Goal: Information Seeking & Learning: Learn about a topic

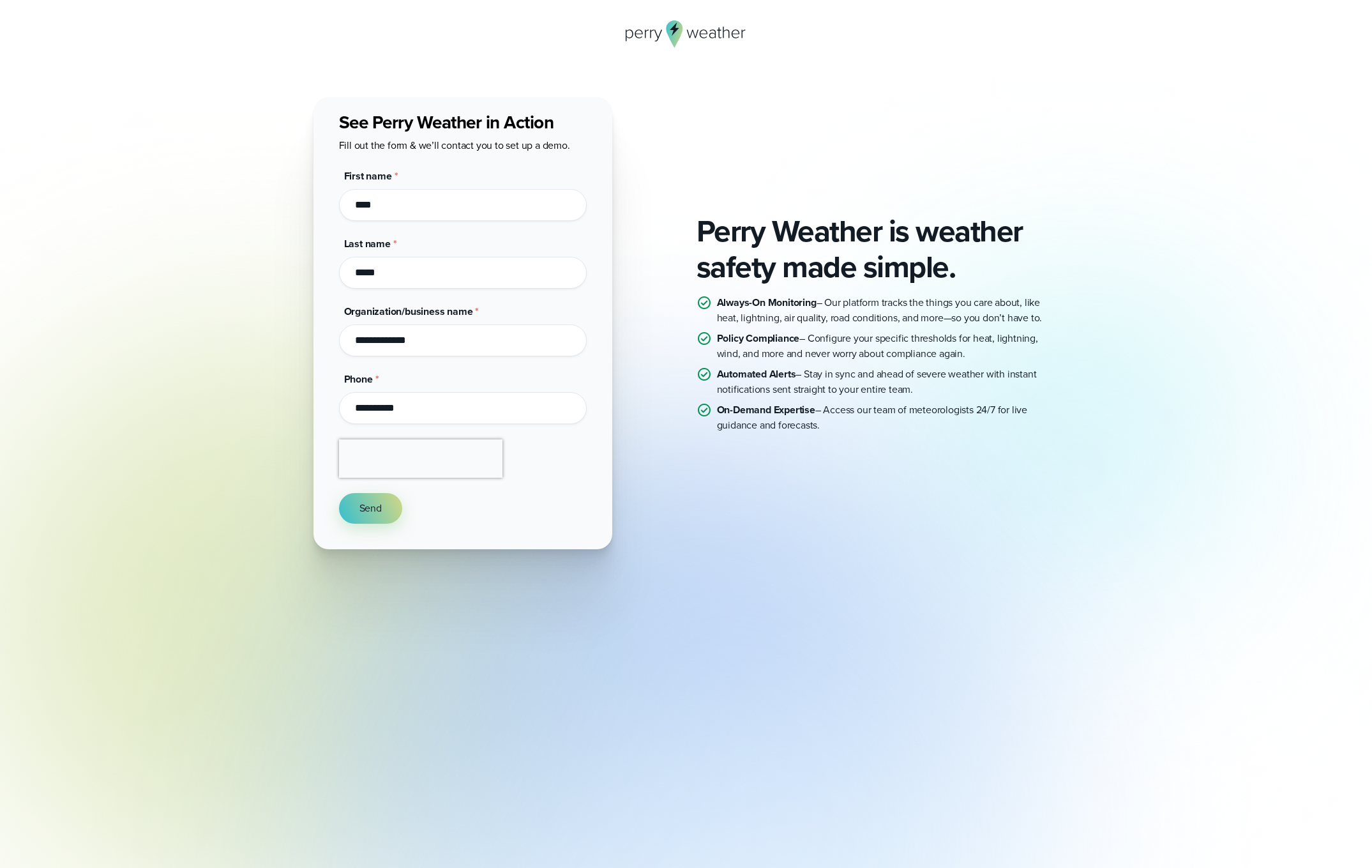
click at [251, 294] on div "Perry Weather is weather safety made simple. Always-On Monitoring – Our platfor…" at bounding box center [686, 323] width 919 height 452
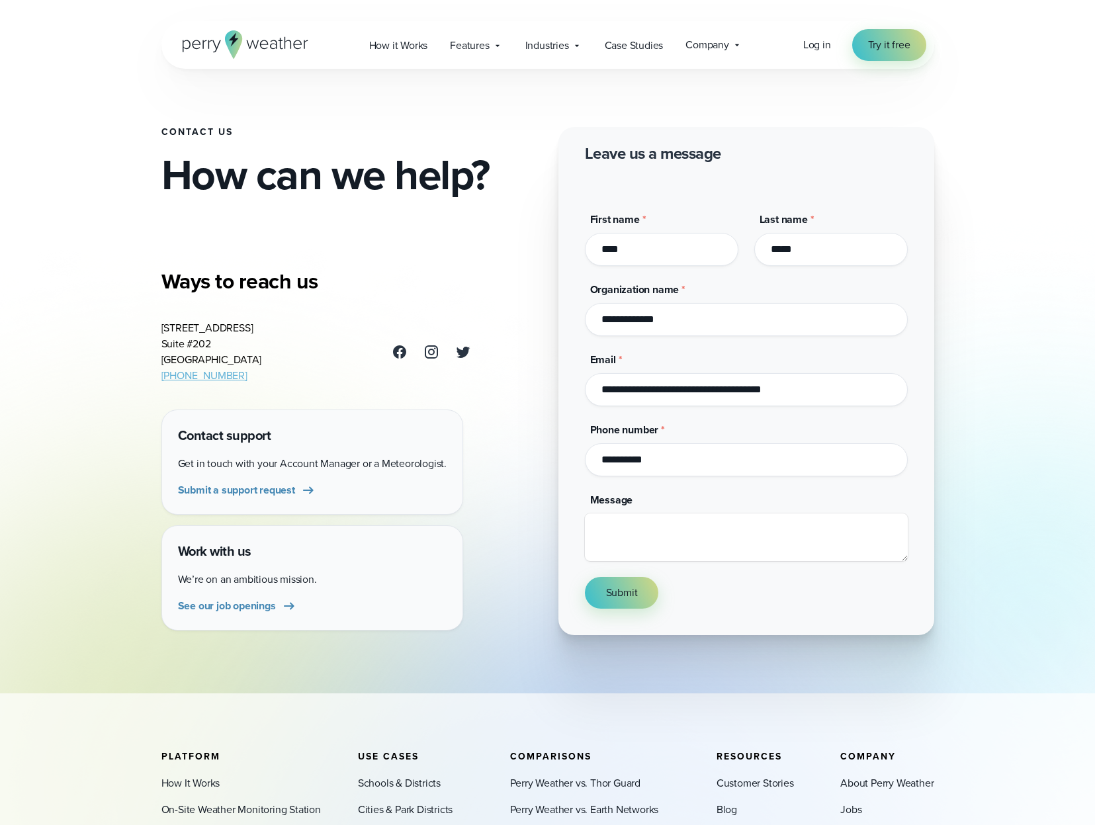
click at [778, 56] on div "Open Menu Log in Try it free How it Works" at bounding box center [547, 45] width 772 height 48
click at [306, 153] on h2 "How can we help?" at bounding box center [349, 174] width 376 height 42
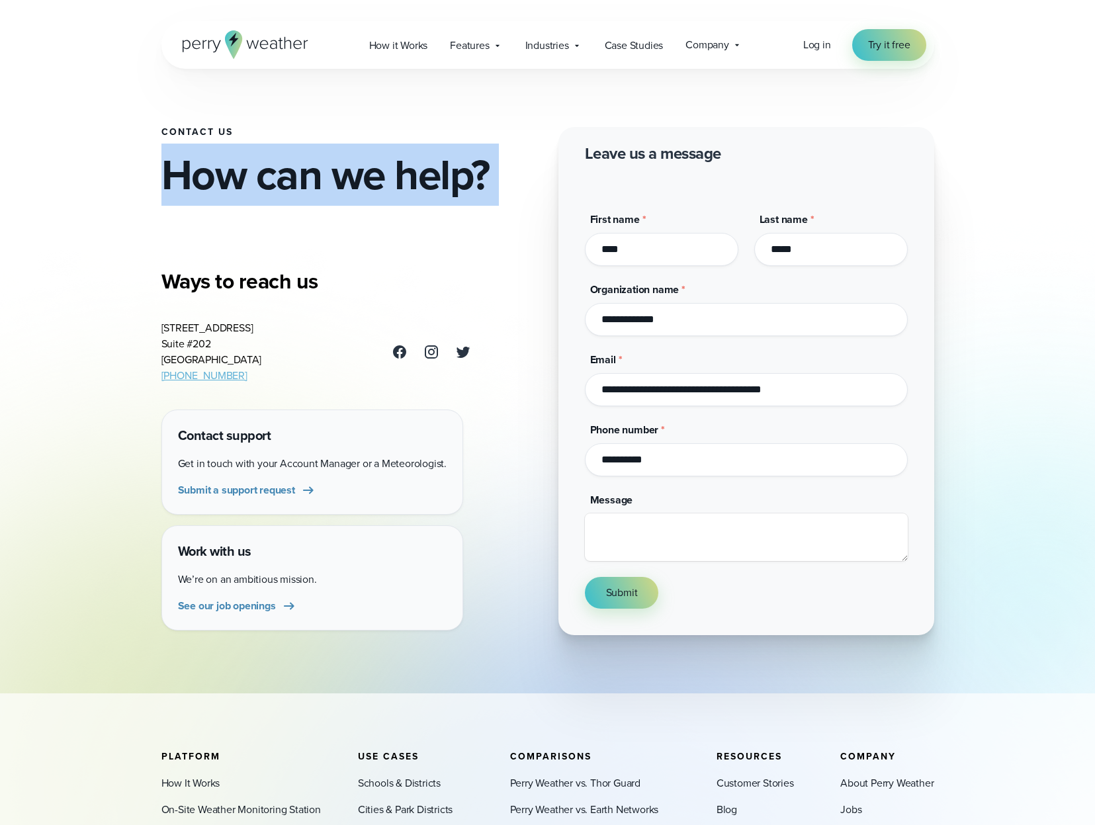
drag, startPoint x: 306, startPoint y: 145, endPoint x: 271, endPoint y: 76, distance: 77.2
click at [306, 153] on h2 "How can we help?" at bounding box center [349, 174] width 376 height 42
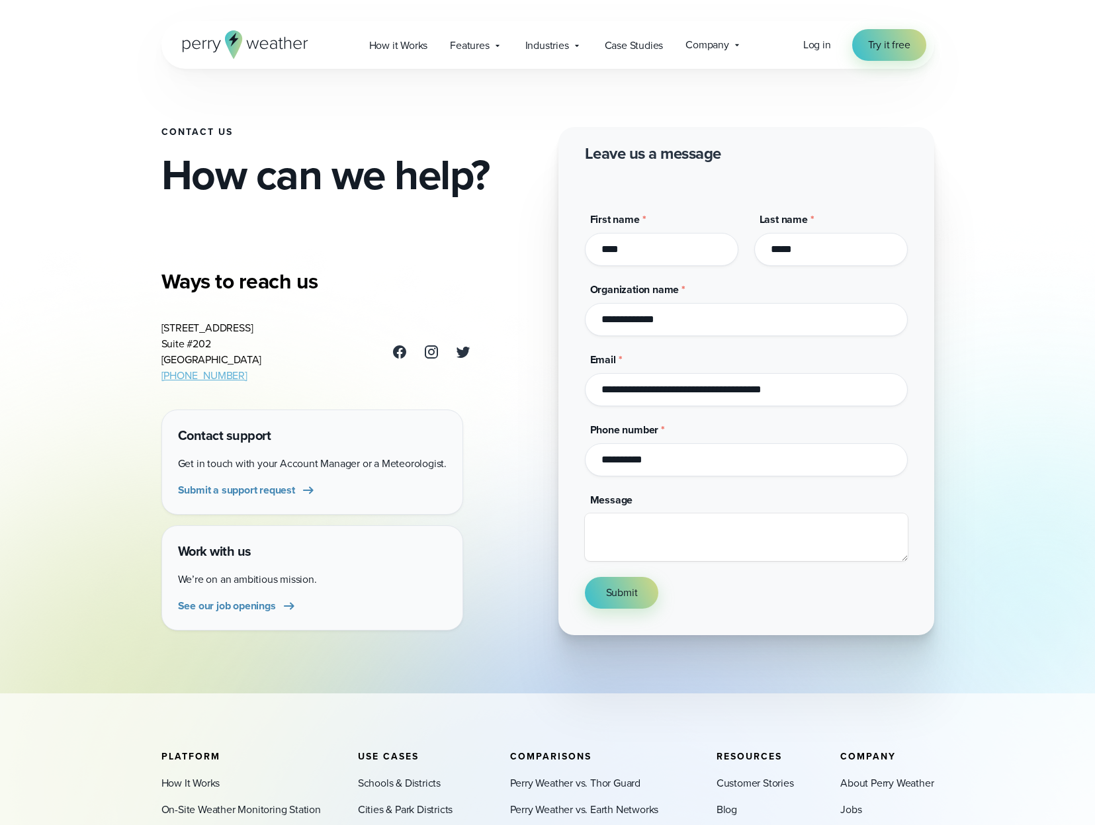
click at [261, 60] on div "Open Menu Log in Try it free How it Works" at bounding box center [547, 45] width 772 height 48
click at [263, 52] on icon at bounding box center [246, 44] width 126 height 28
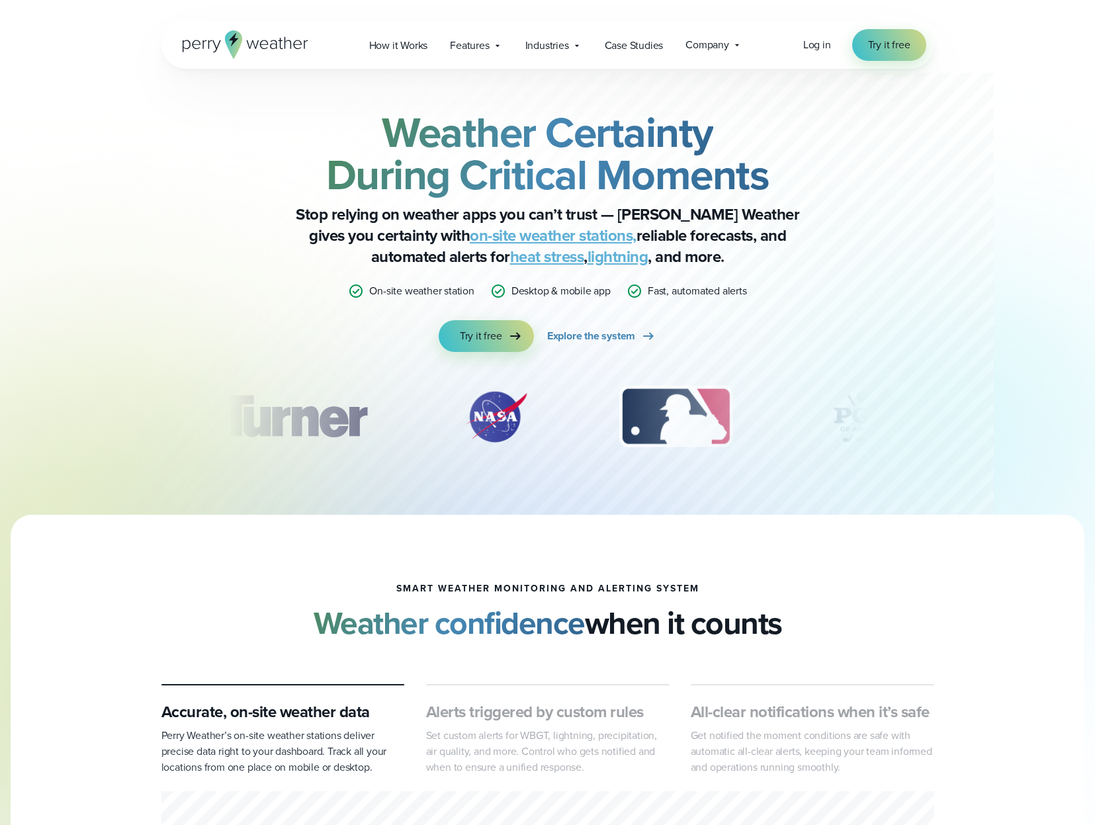
click at [769, 156] on strong "Weather Certainty During Critical Moments" at bounding box center [547, 153] width 443 height 104
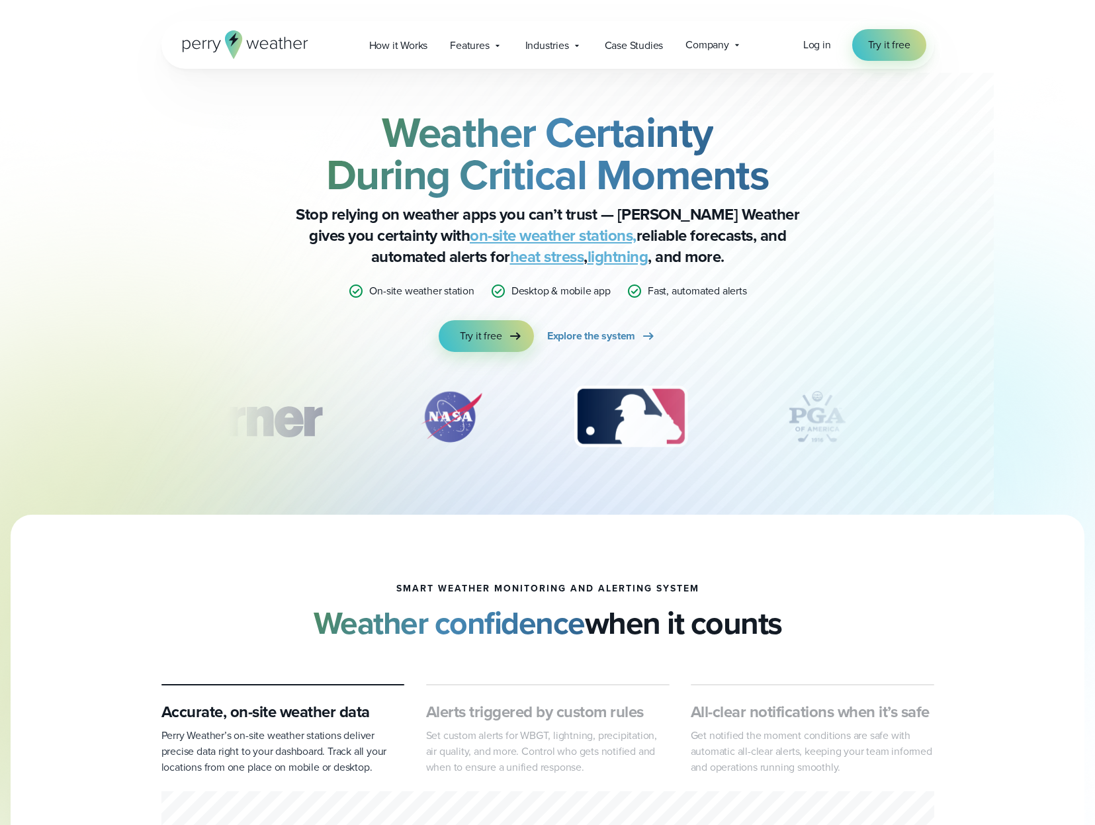
click at [772, 220] on p "Stop relying on weather apps you can’t trust — Perry Weather gives you certaint…" at bounding box center [547, 235] width 529 height 63
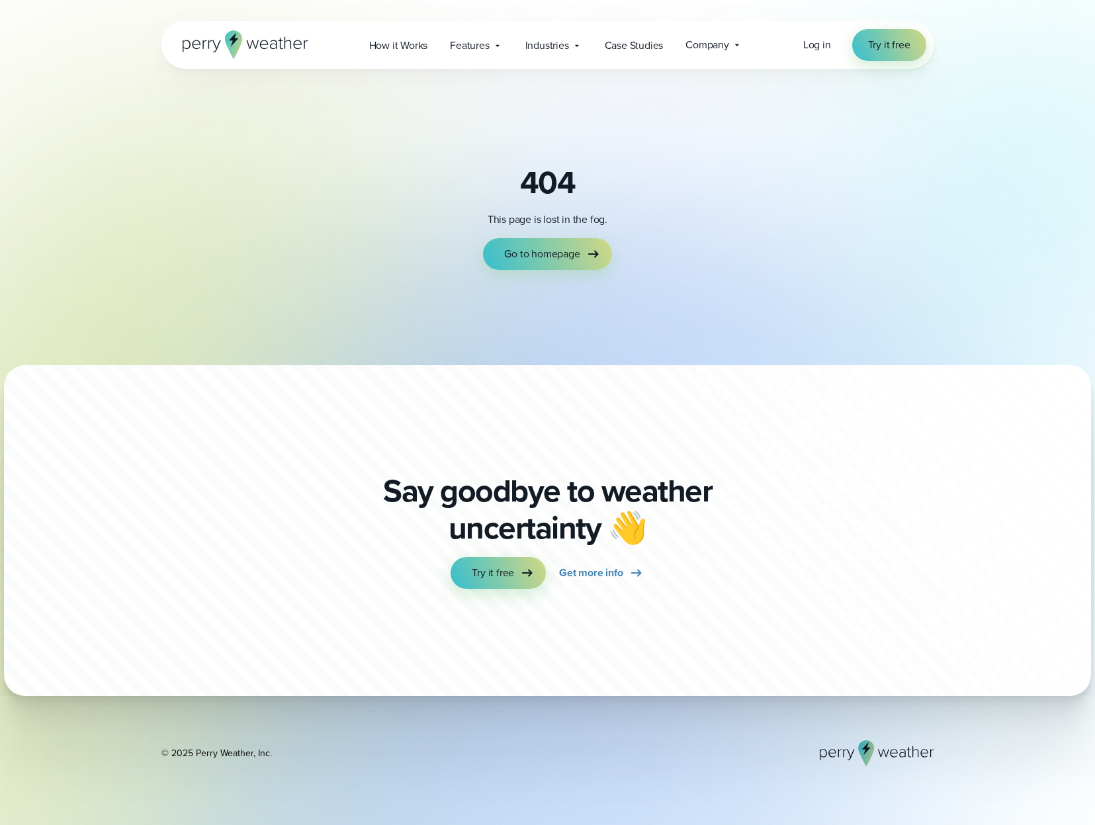
click at [674, 259] on div "404 This page is lost in the fog. Go to homepage" at bounding box center [547, 217] width 772 height 106
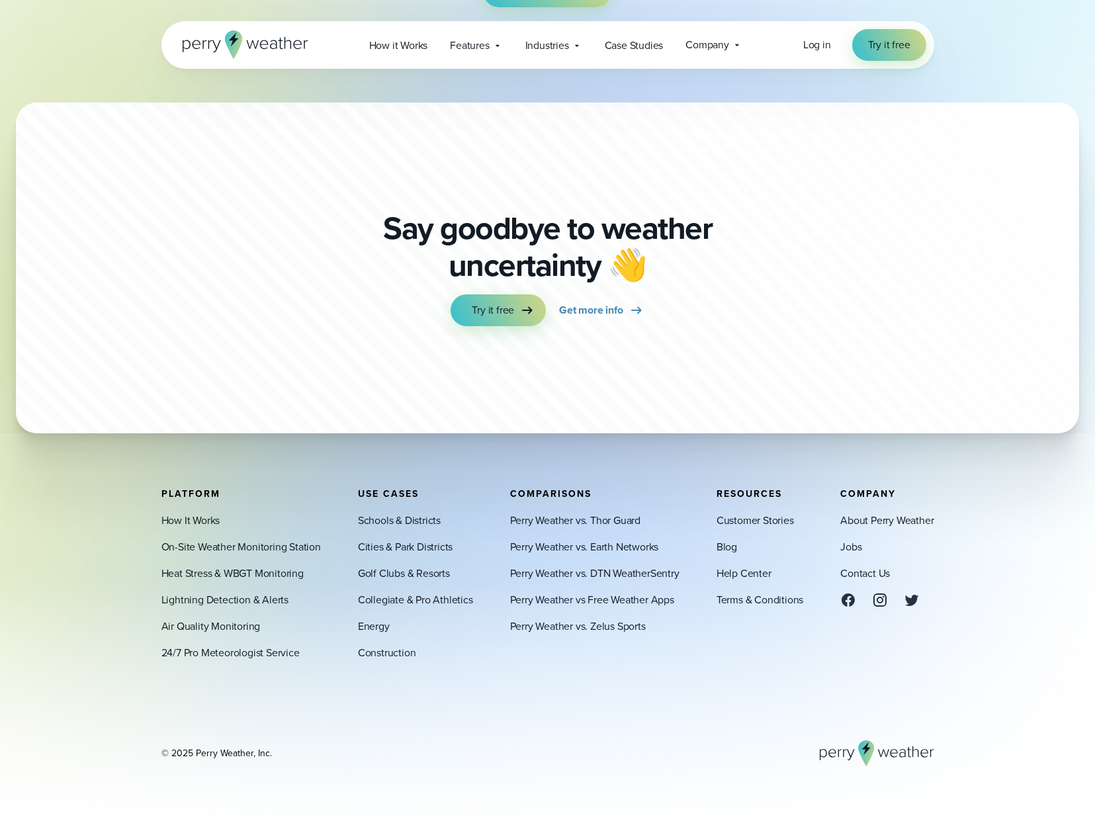
scroll to position [185, 0]
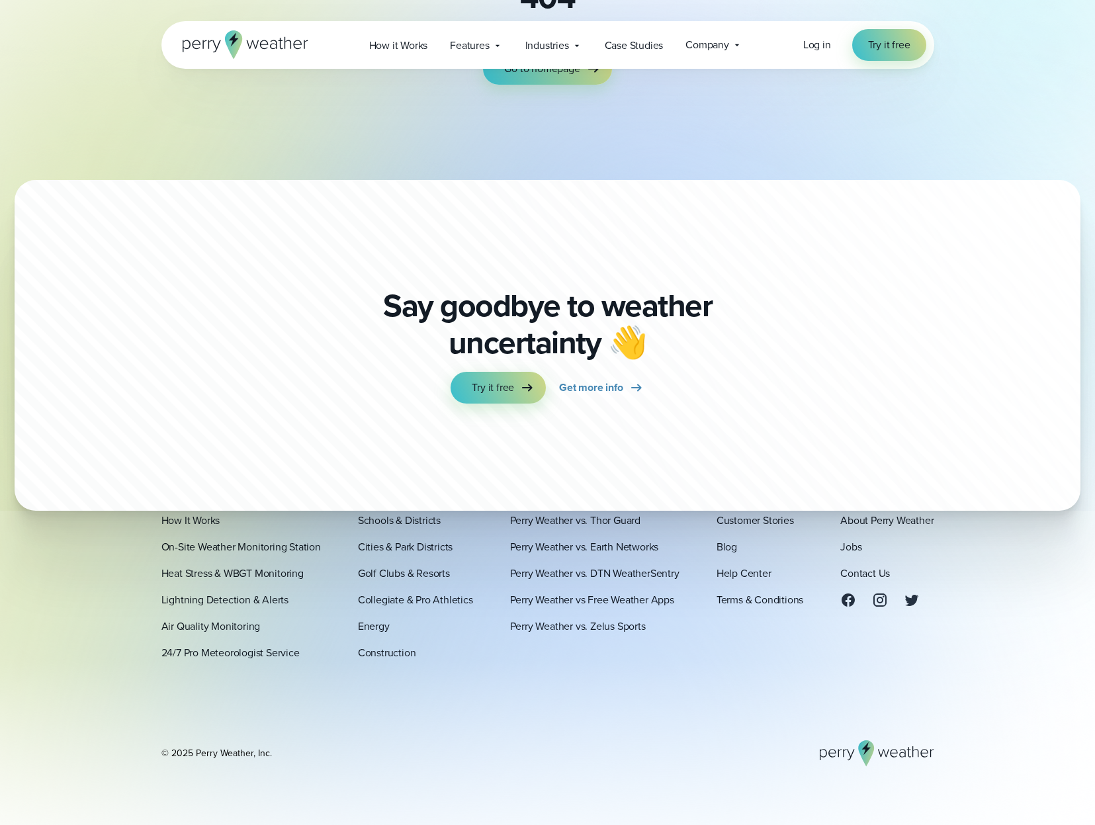
click at [272, 49] on icon at bounding box center [272, 44] width 7 height 9
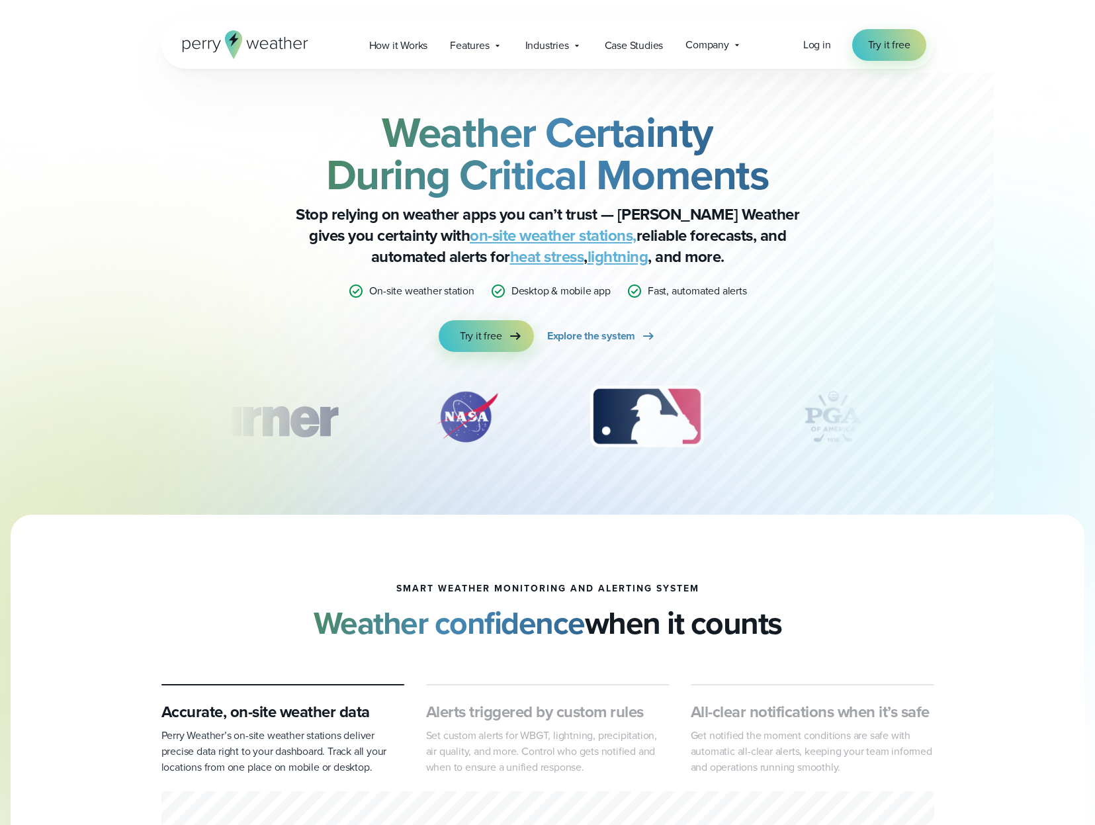
click at [634, 260] on p "Stop relying on weather apps you can’t trust — Perry Weather gives you certaint…" at bounding box center [547, 235] width 529 height 63
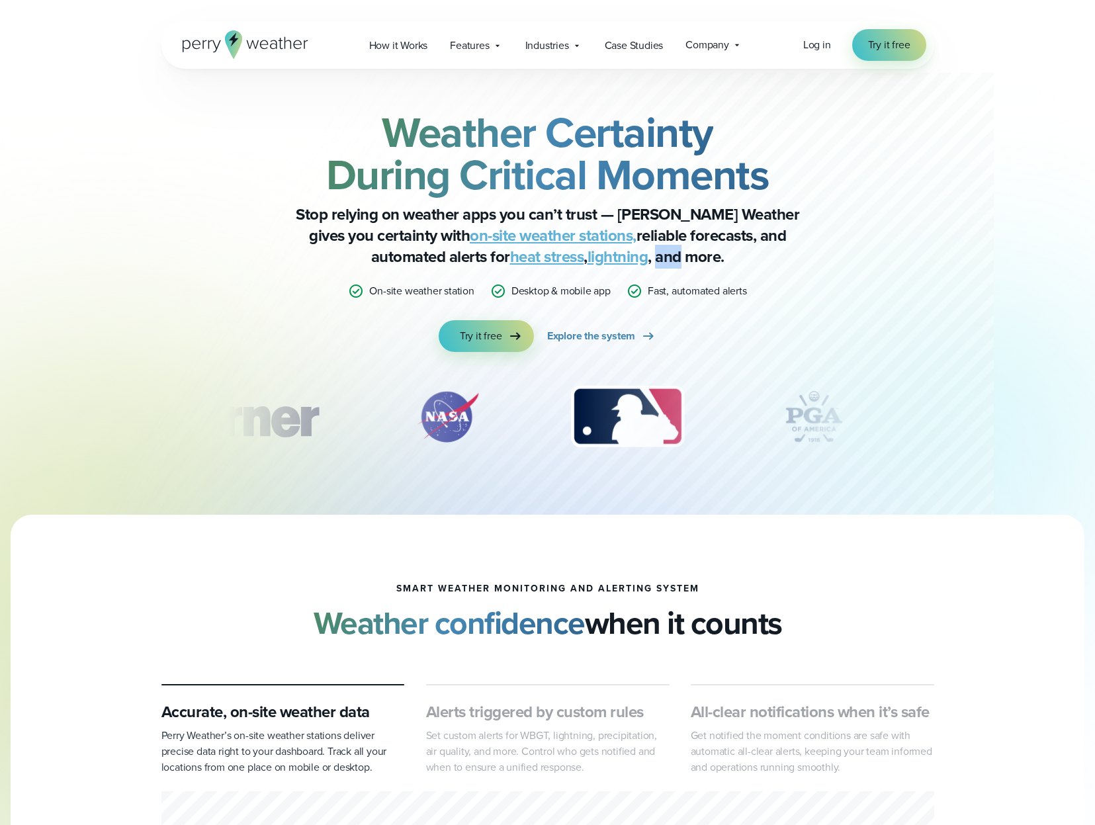
click at [587, 257] on link "lightning" at bounding box center [617, 257] width 61 height 24
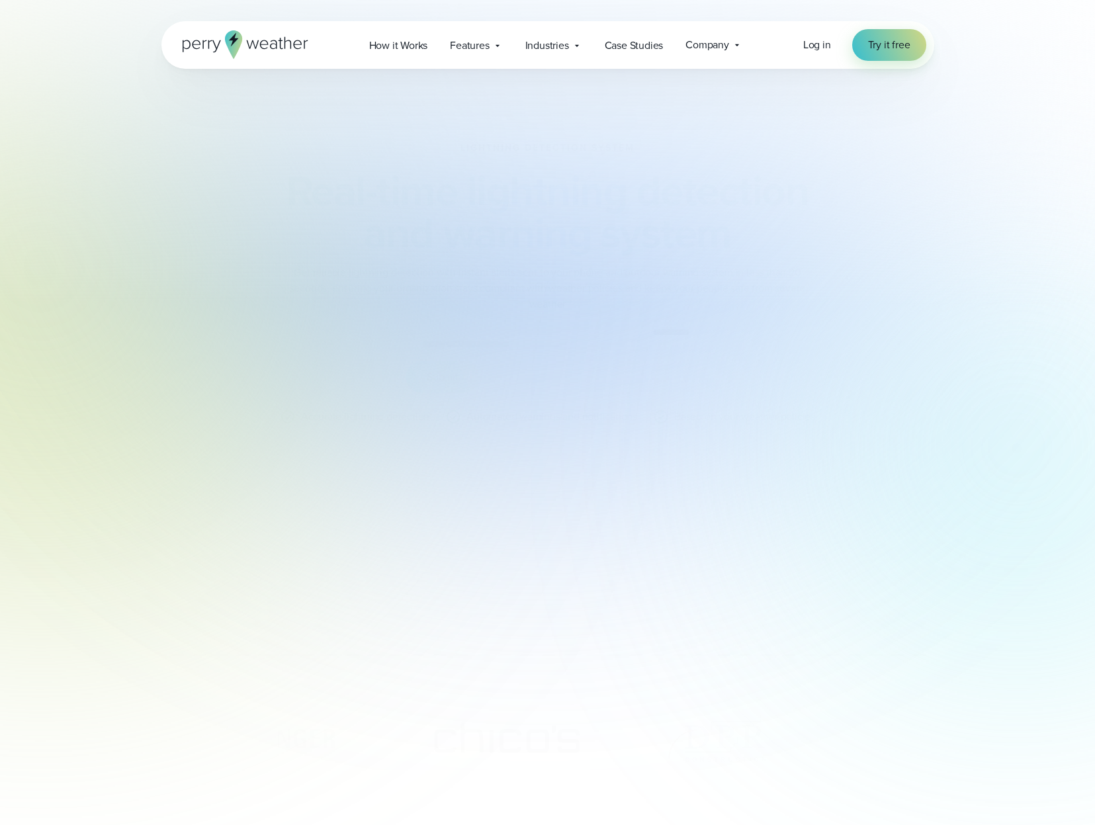
type input "**********"
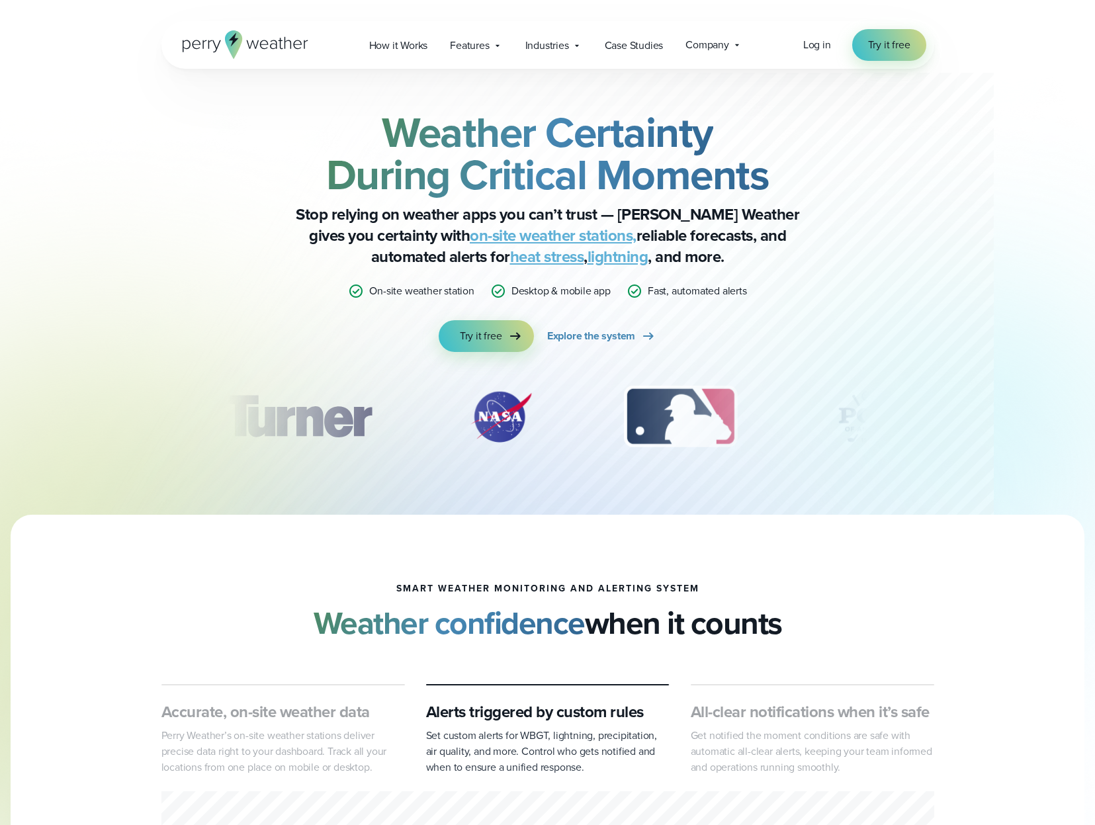
click at [580, 131] on strong "Weather Certainty During Critical Moments" at bounding box center [547, 153] width 443 height 104
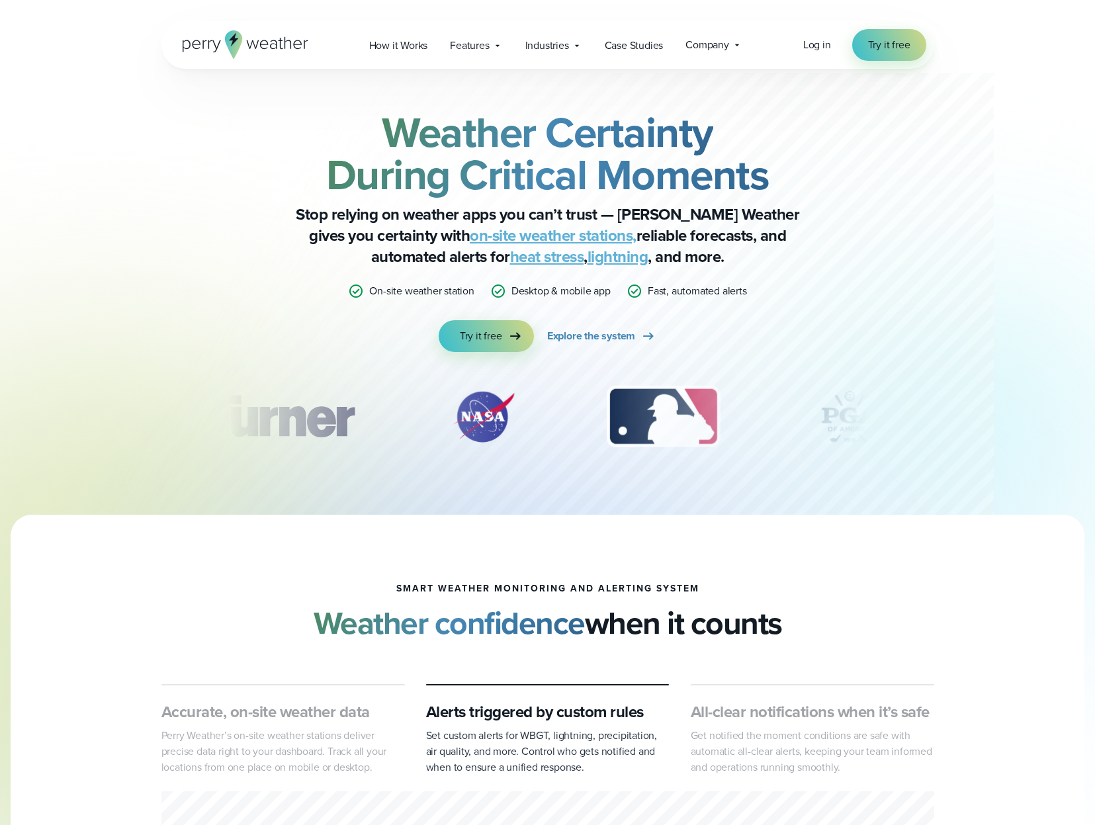
click at [665, 131] on strong "Weather Certainty During Critical Moments" at bounding box center [547, 153] width 443 height 104
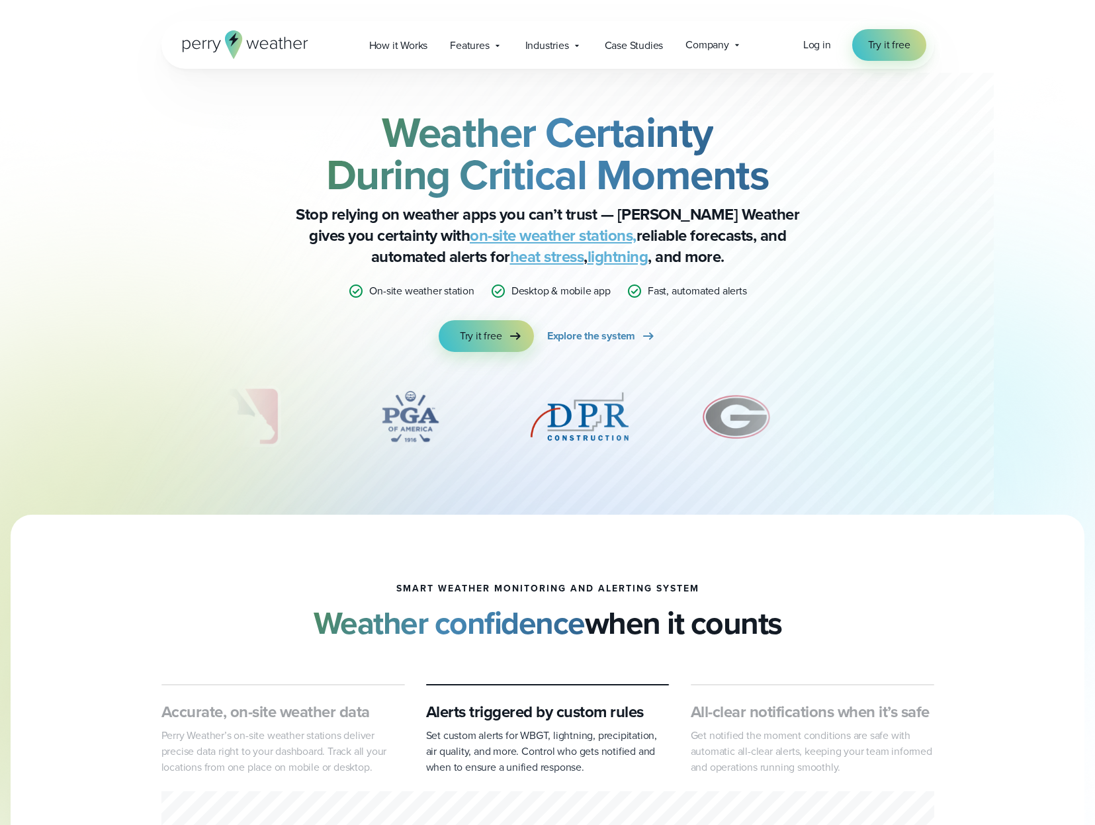
click at [632, 208] on p "Stop relying on weather apps you can’t trust — Perry Weather gives you certaint…" at bounding box center [547, 235] width 529 height 63
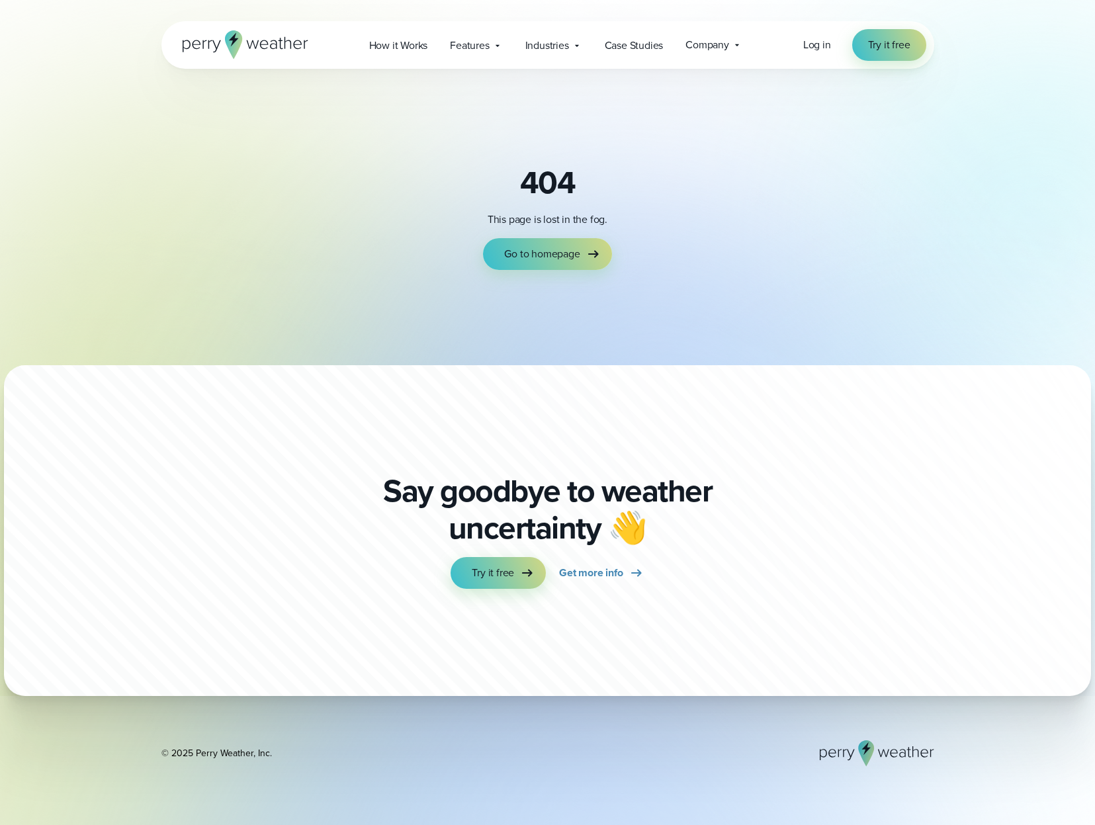
click at [827, 138] on div "404 This page is lost in the fog. Go to homepage" at bounding box center [547, 156] width 1095 height 312
click at [878, 159] on div "404 This page is lost in the fog. Go to homepage" at bounding box center [547, 156] width 1095 height 312
click at [938, 177] on div "404 This page is lost in the fog. Go to homepage" at bounding box center [547, 217] width 952 height 106
drag, startPoint x: 741, startPoint y: 113, endPoint x: 845, endPoint y: 31, distance: 132.8
click at [741, 113] on div "404 This page is lost in the fog. Go to homepage" at bounding box center [547, 156] width 1095 height 312
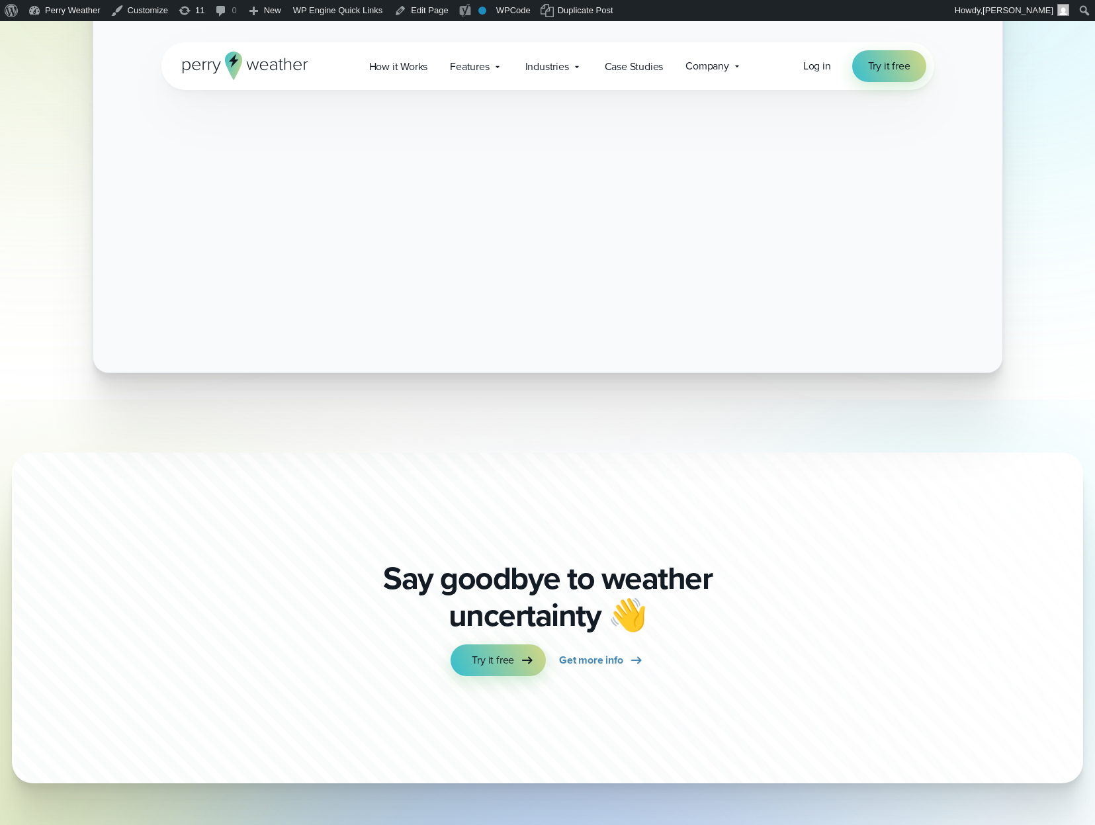
scroll to position [56, 0]
